Goal: Navigation & Orientation: Find specific page/section

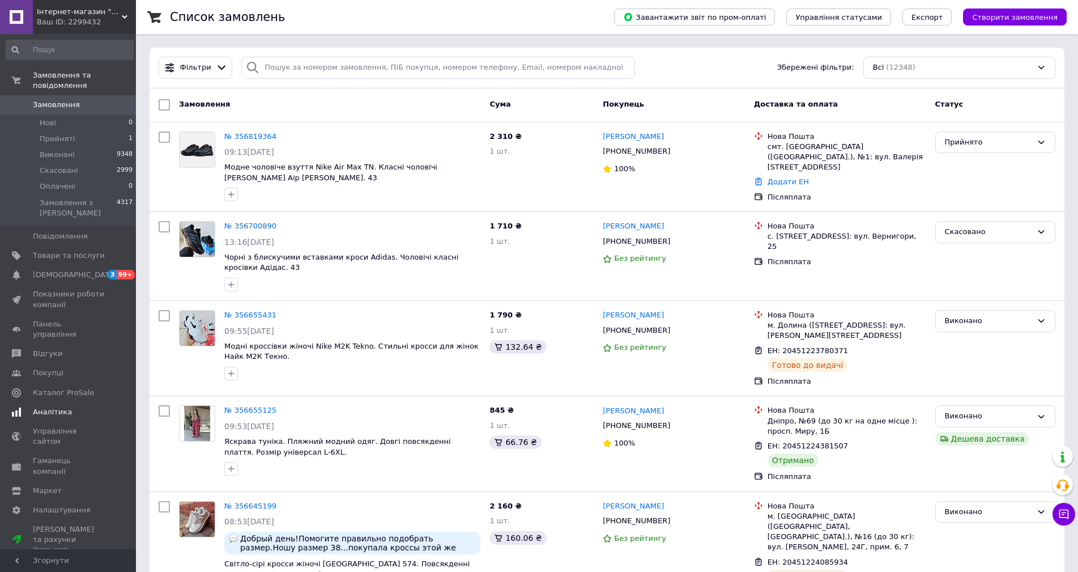
click at [70, 270] on span "[DEMOGRAPHIC_DATA]" at bounding box center [75, 275] width 84 height 10
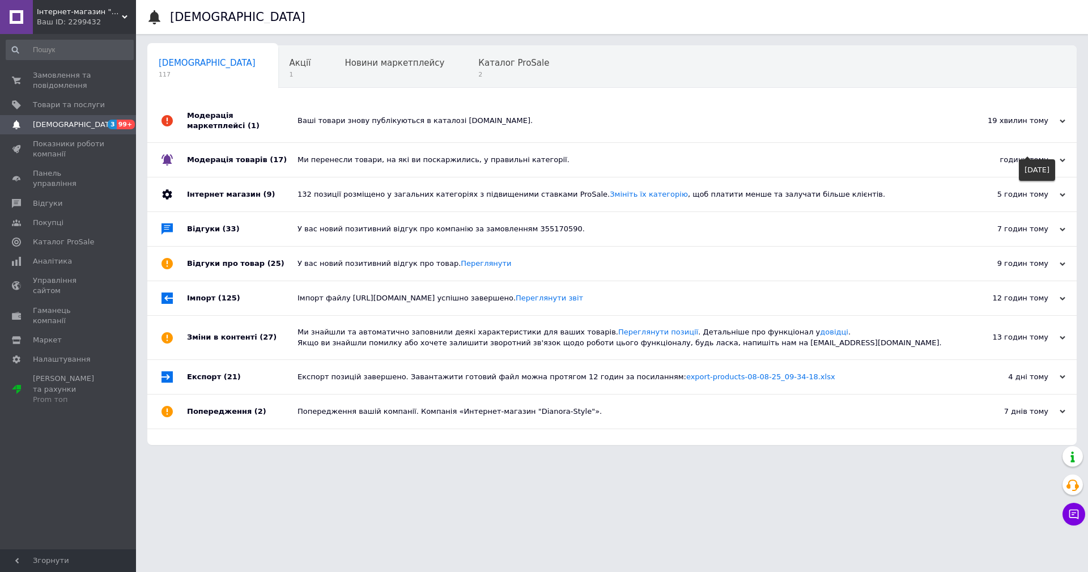
click at [1056, 155] on div "годину тому" at bounding box center [1008, 160] width 113 height 10
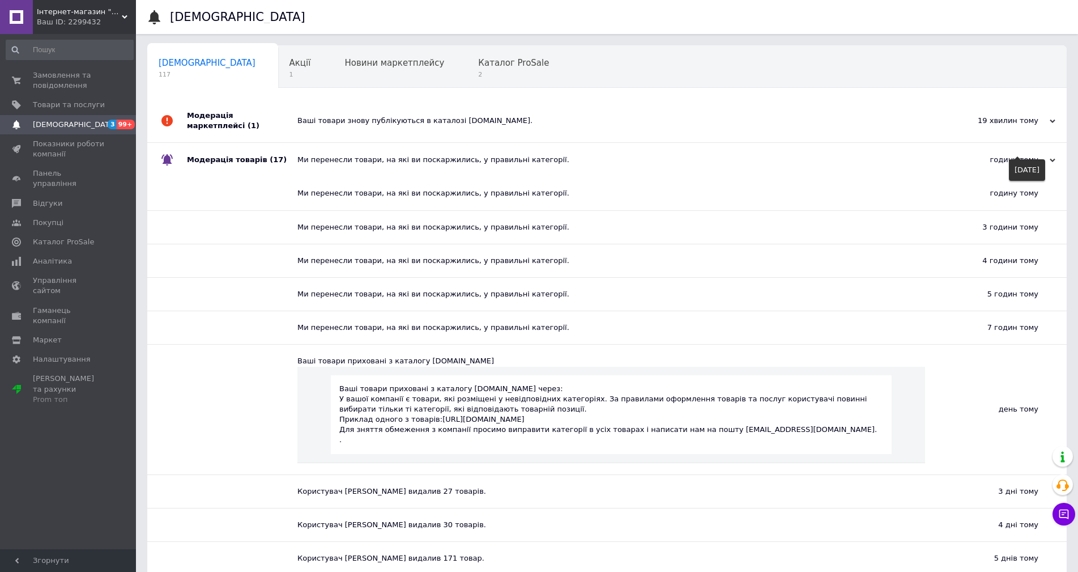
click at [1052, 157] on icon at bounding box center [1053, 160] width 6 height 6
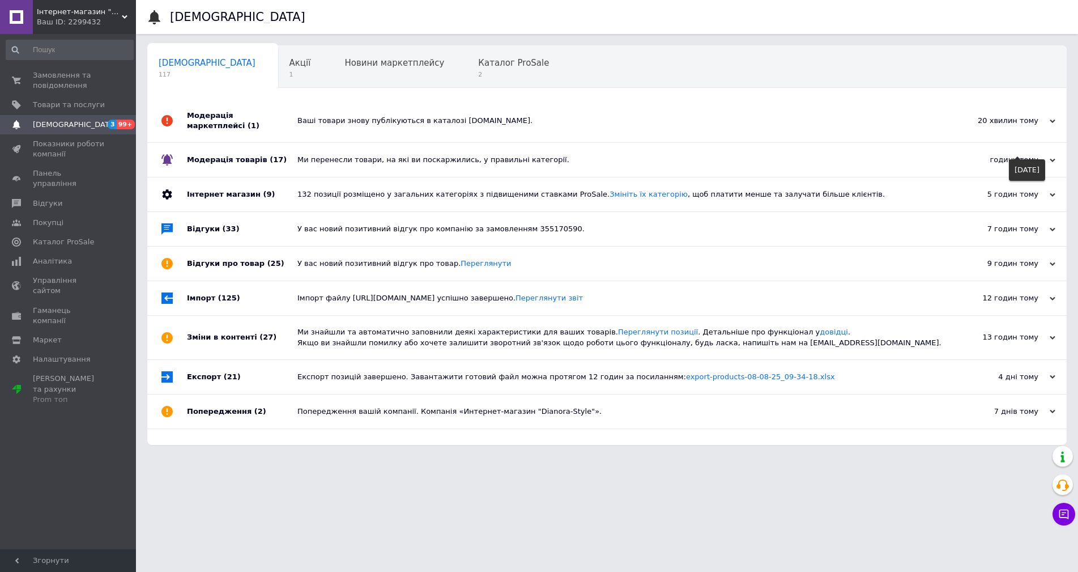
click at [1052, 157] on icon at bounding box center [1053, 160] width 6 height 6
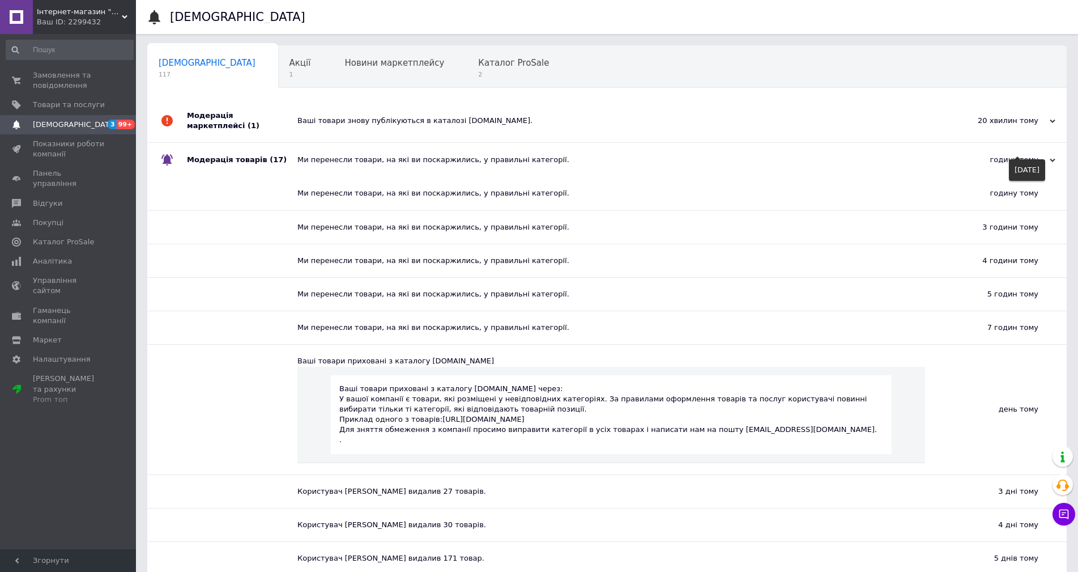
click at [1052, 157] on icon at bounding box center [1053, 160] width 6 height 6
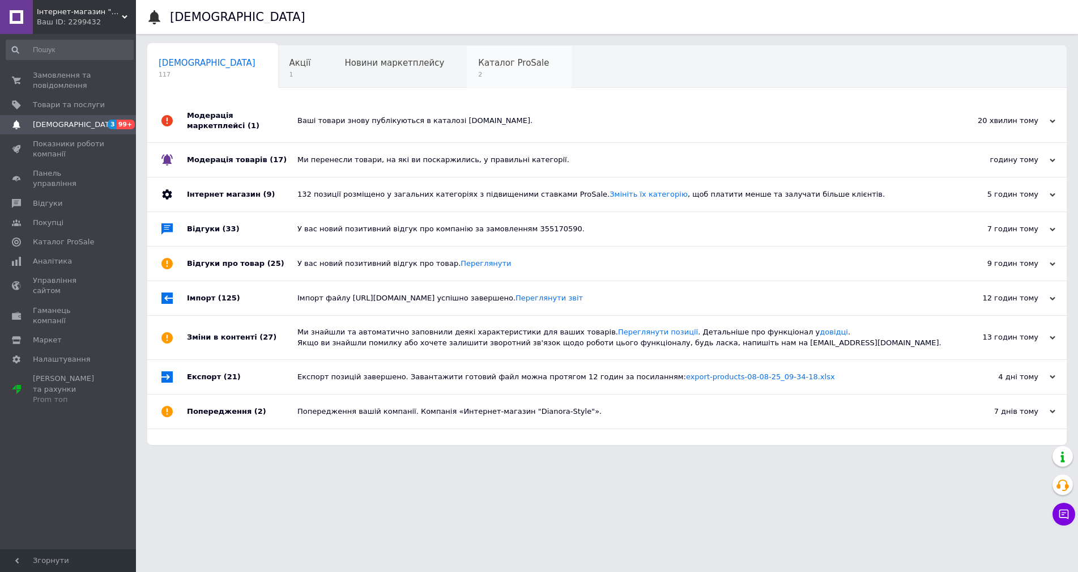
click at [478, 71] on span "2" at bounding box center [513, 74] width 71 height 8
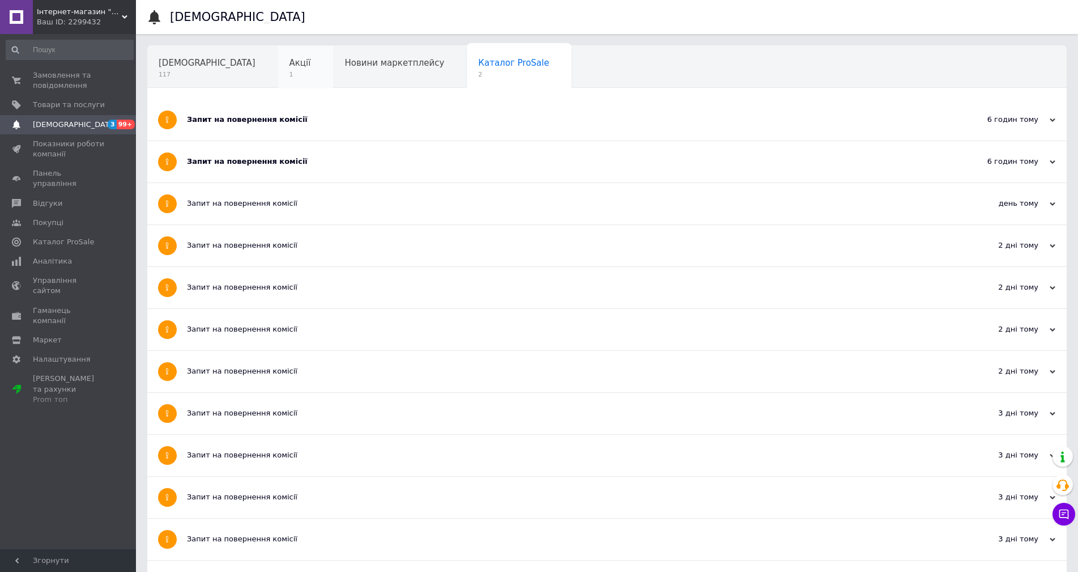
click at [289, 65] on span "Акції" at bounding box center [300, 63] width 22 height 10
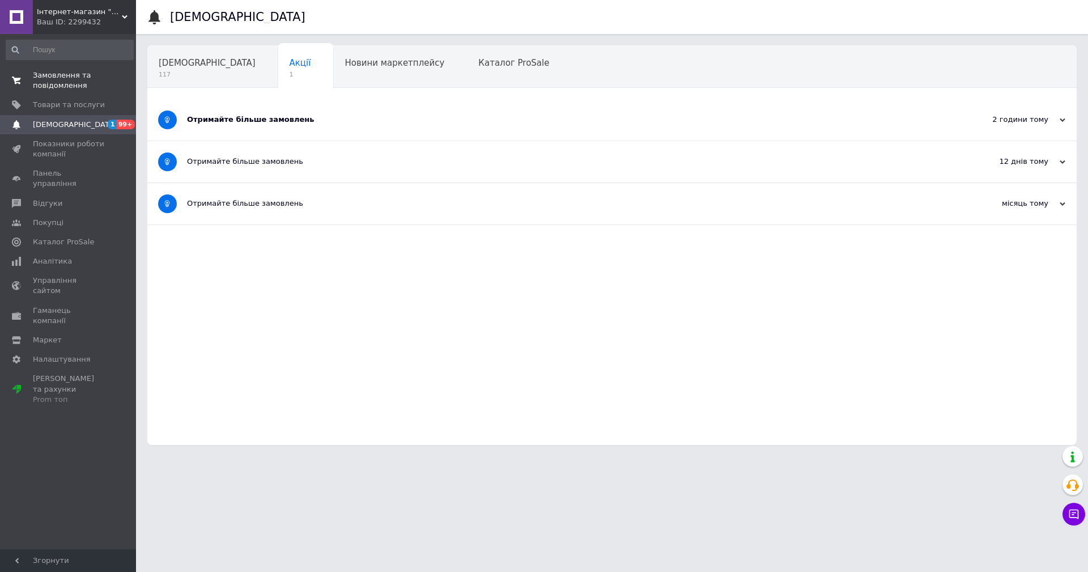
click at [76, 74] on span "Замовлення та повідомлення" at bounding box center [69, 80] width 72 height 20
